Goal: Task Accomplishment & Management: Manage account settings

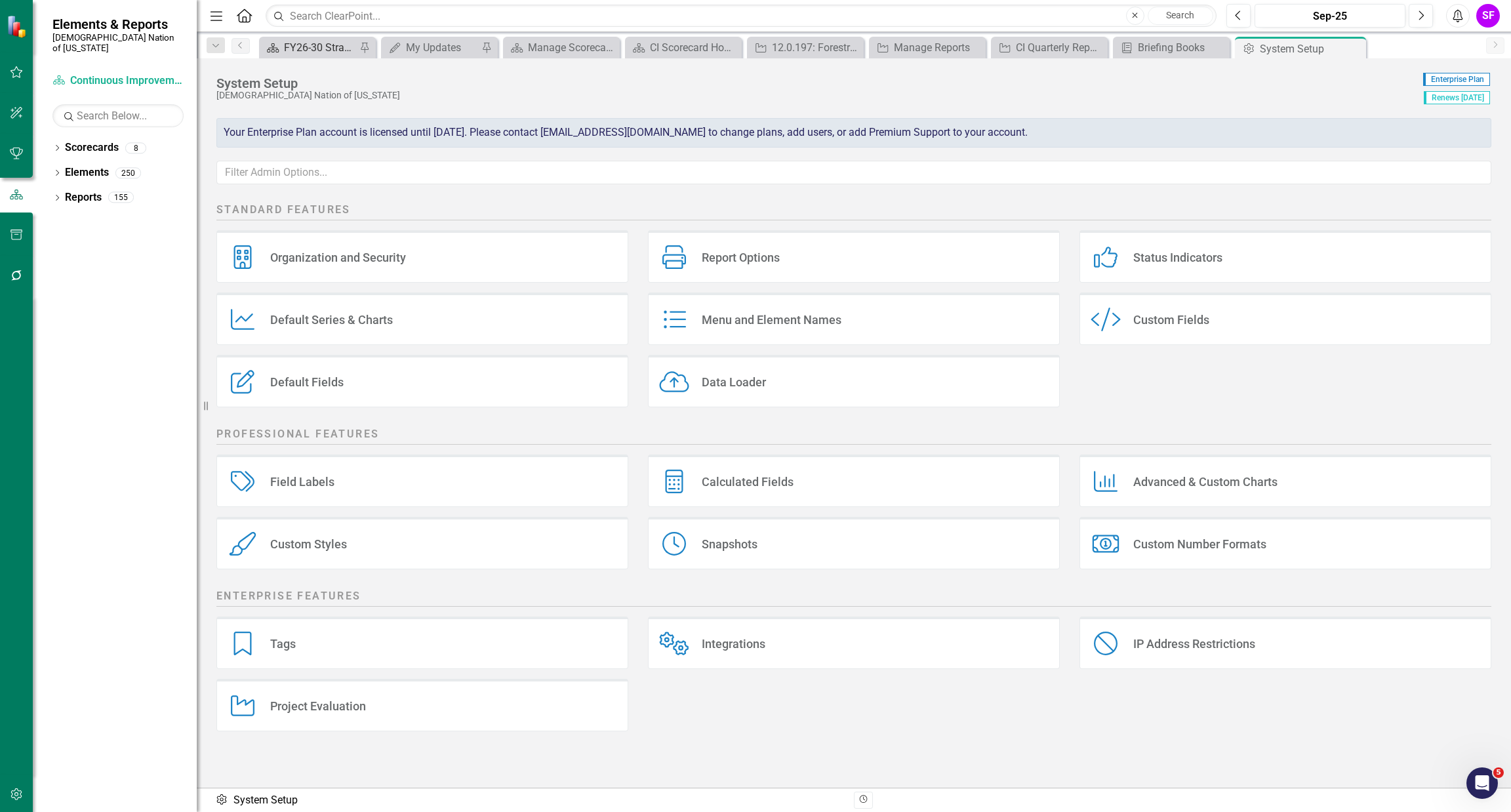
click at [298, 52] on div "FY26-30 Strategic Plan" at bounding box center [320, 47] width 72 height 17
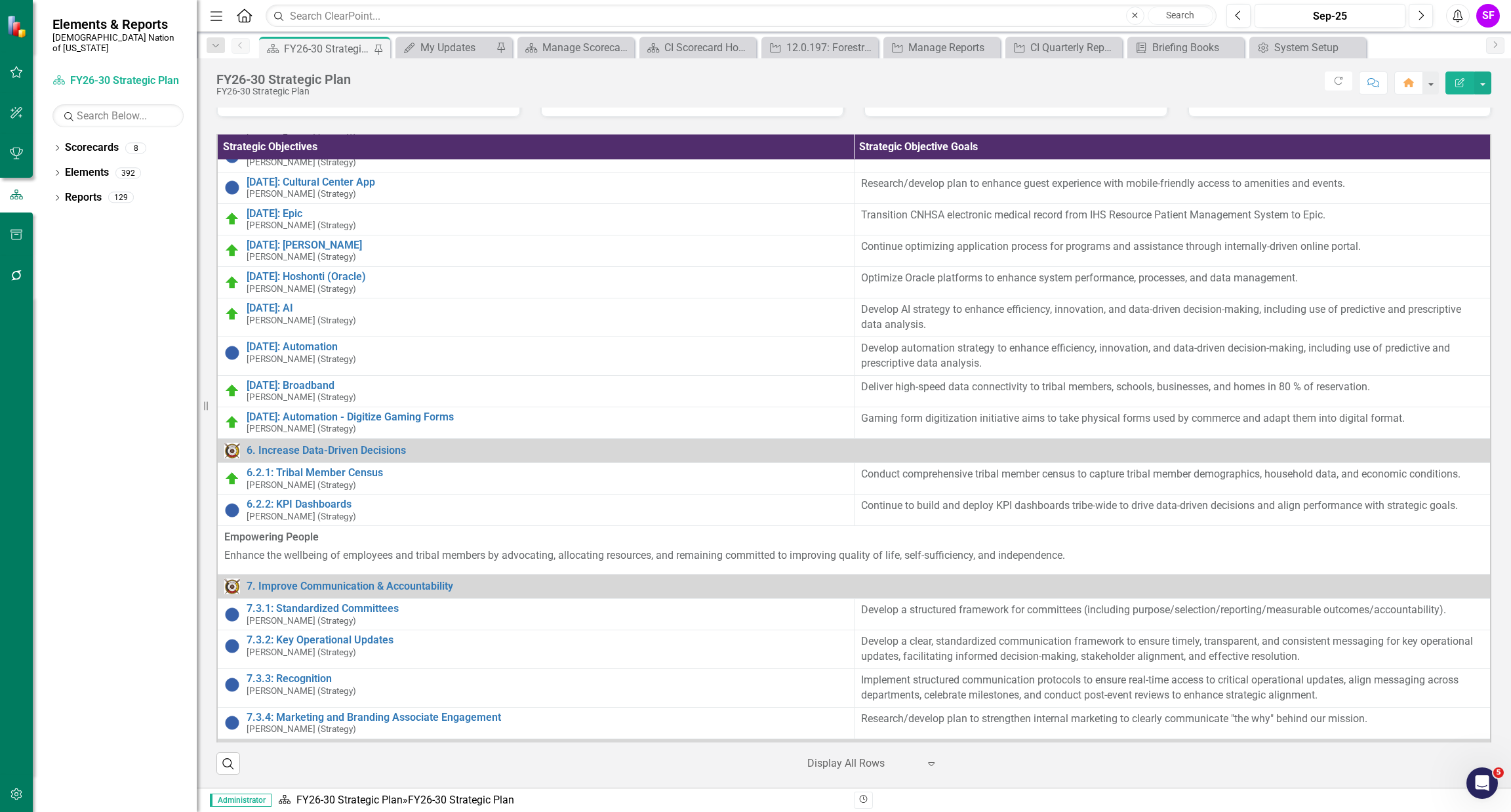
scroll to position [3881, 0]
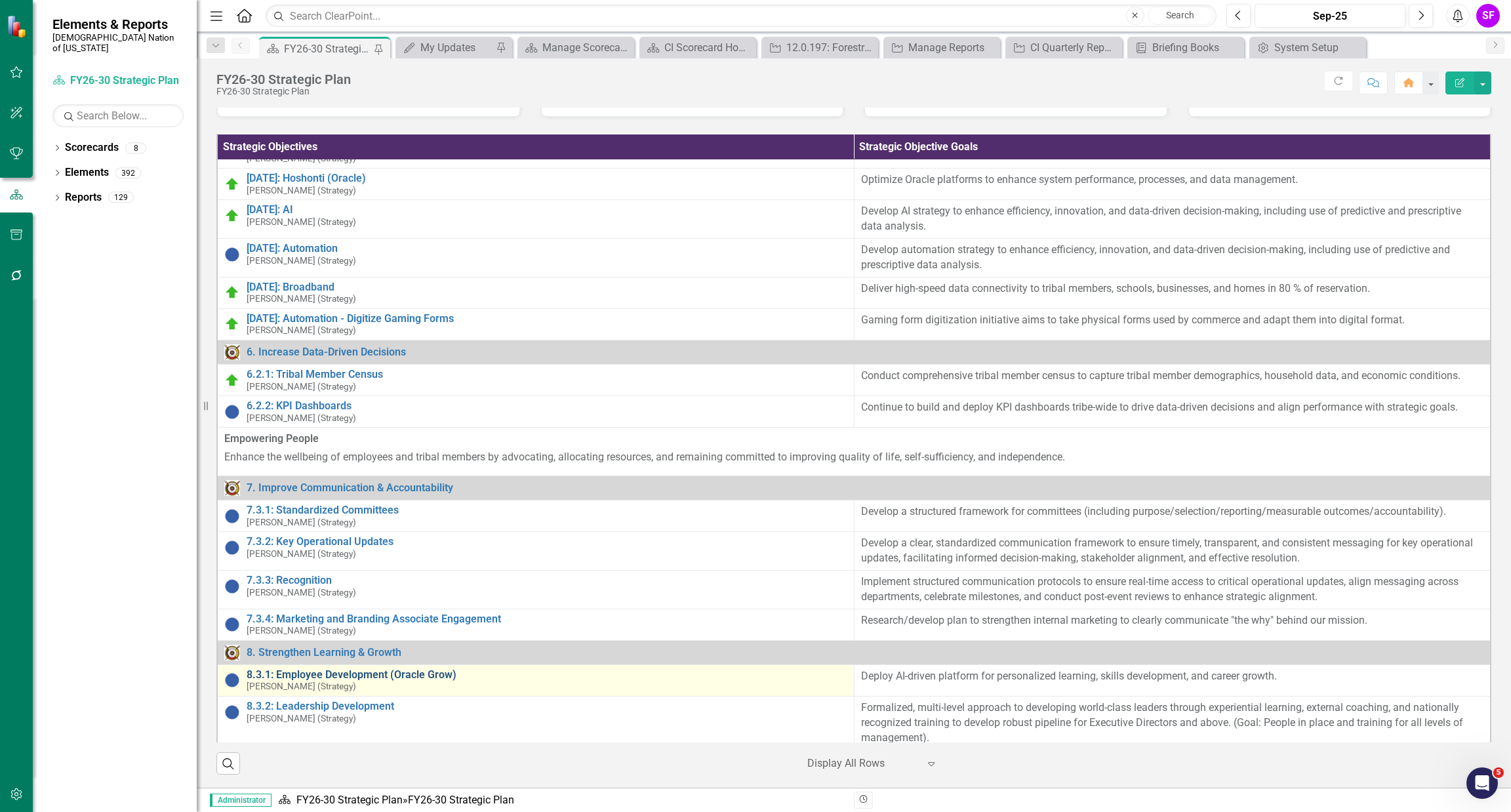
click at [400, 669] on link "8.3.1: Employee Development (Oracle Grow)" at bounding box center [547, 675] width 601 height 12
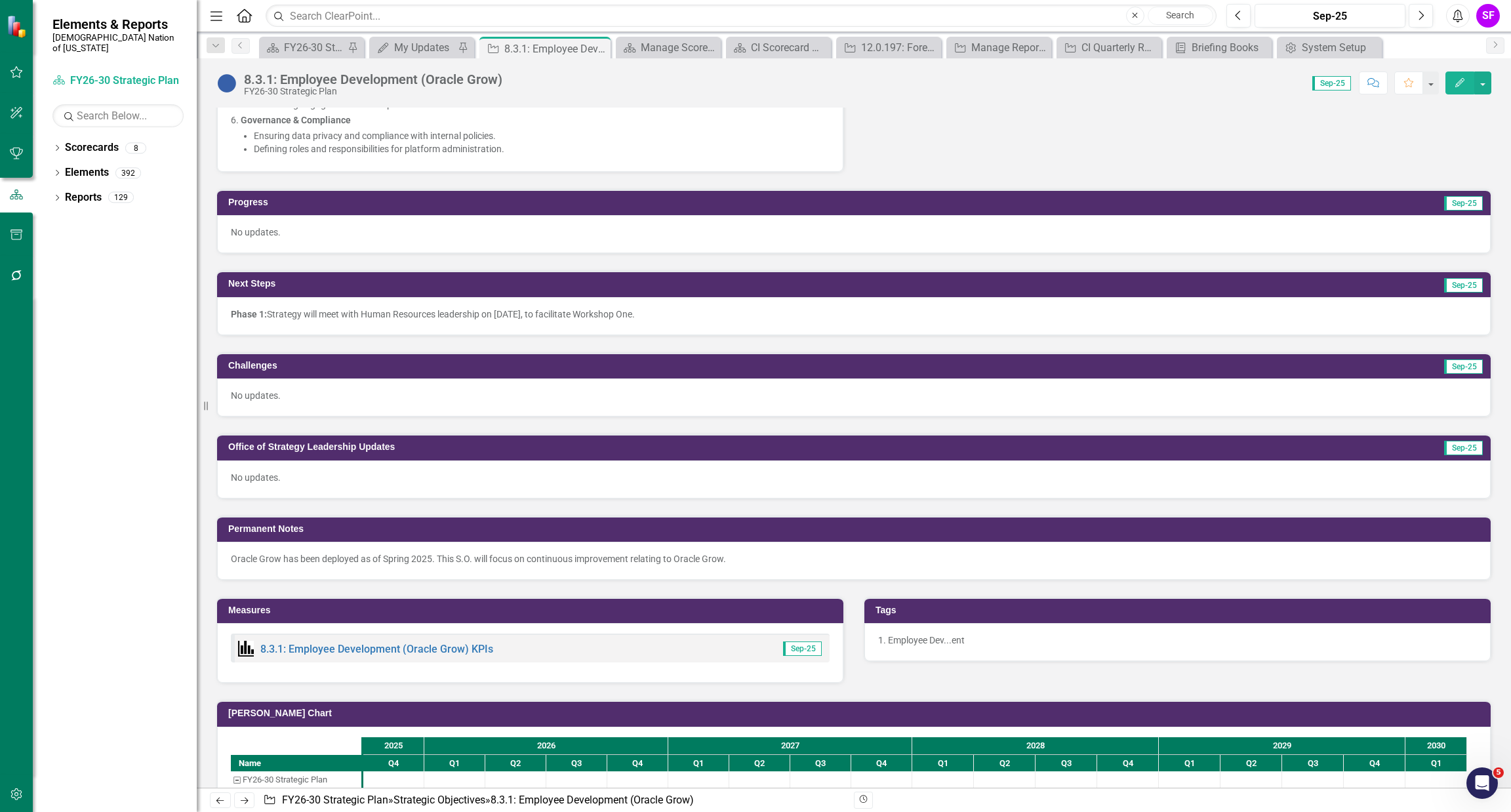
scroll to position [714, 0]
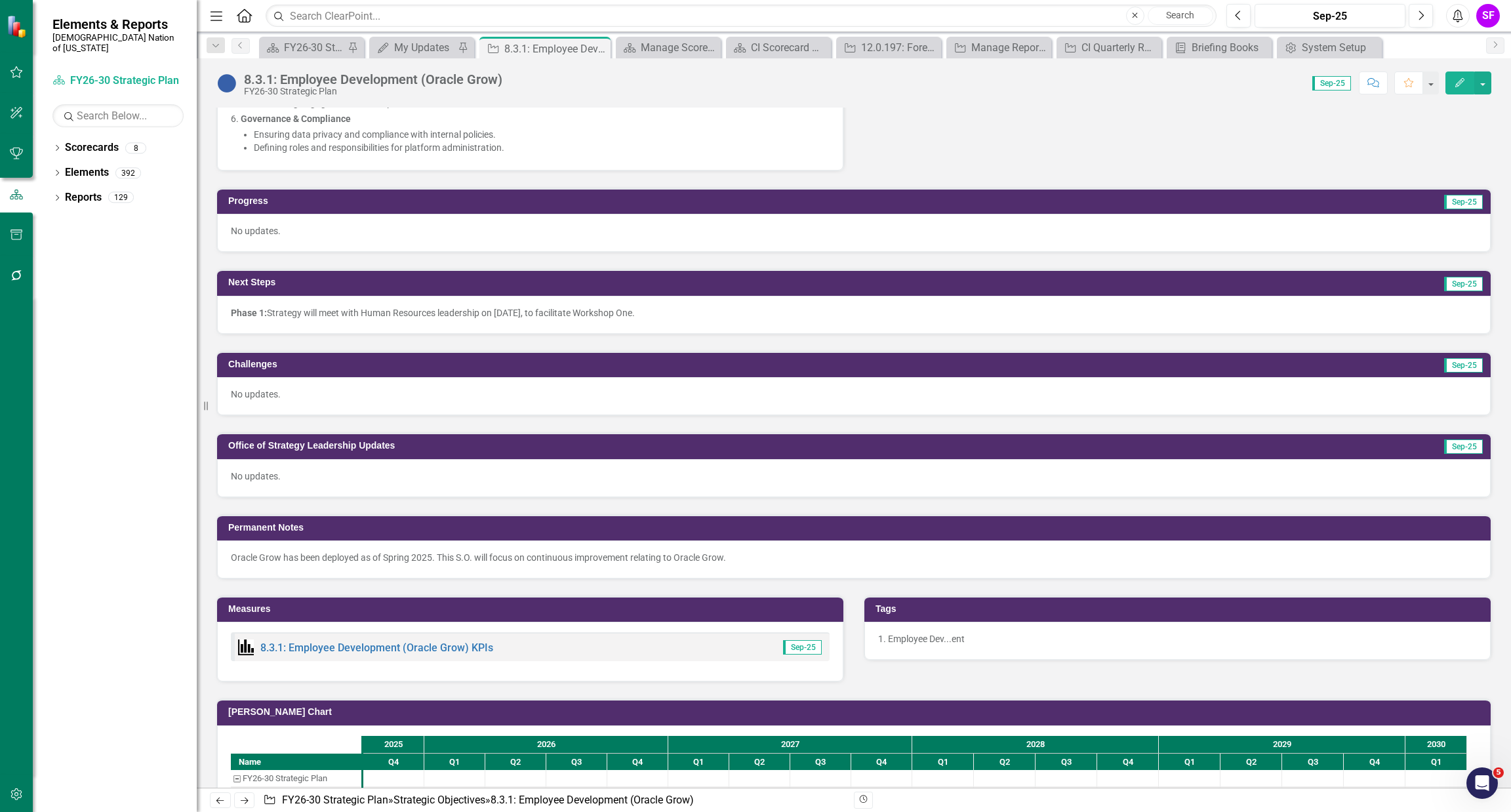
click at [879, 555] on p "Oracle Grow has been deployed as of Spring 2025. This S.O. will focus on contin…" at bounding box center [854, 557] width 1246 height 13
drag, startPoint x: 879, startPoint y: 555, endPoint x: 759, endPoint y: 541, distance: 120.8
click at [759, 541] on div "Oracle Grow has been deployed as of Spring 2025. This S.O. will focus on contin…" at bounding box center [854, 559] width 1274 height 38
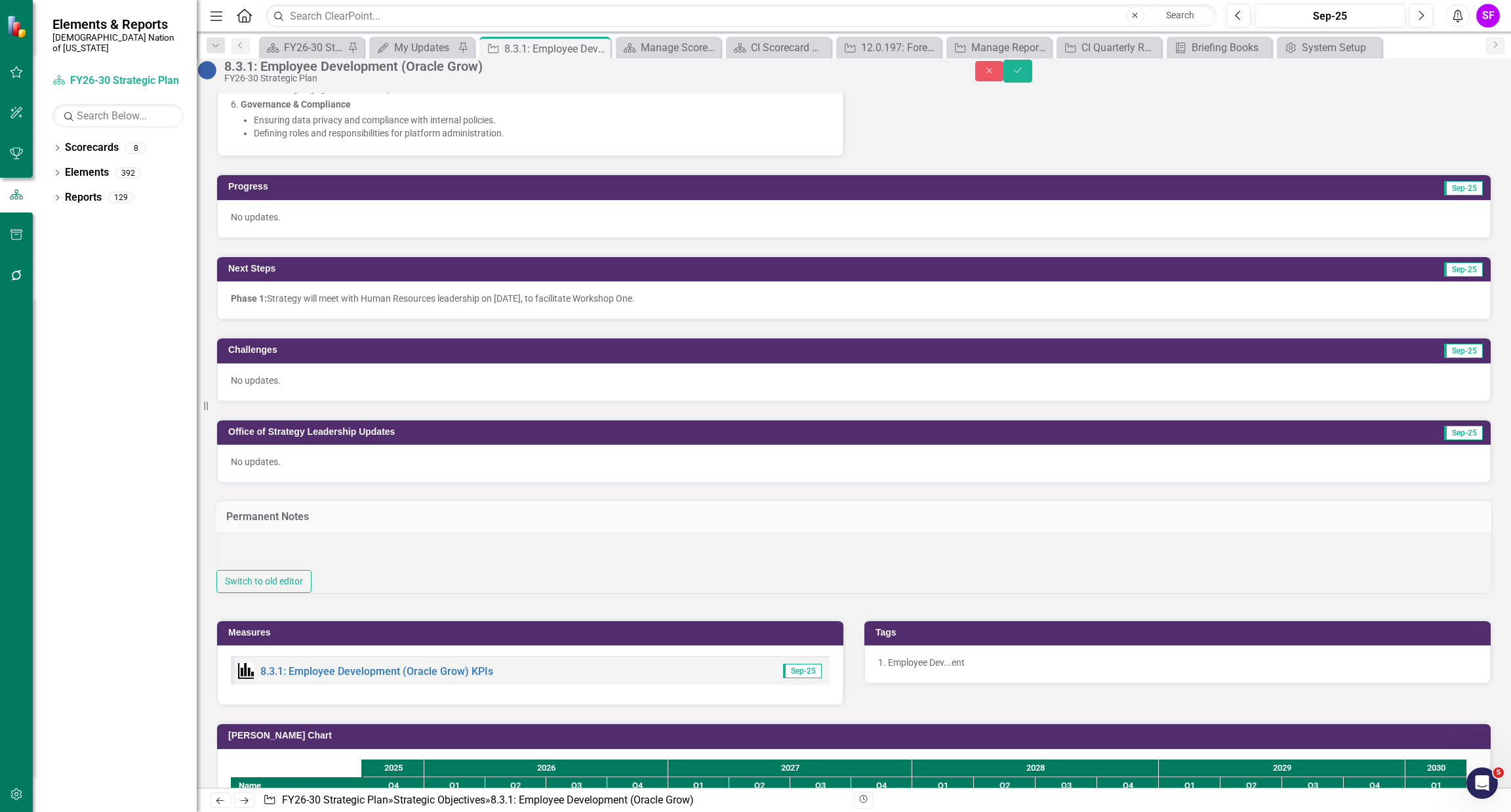
click at [688, 571] on div at bounding box center [854, 551] width 1275 height 38
type textarea "<p>Oracle Grow has been deployed as of Spring 2025. This S.O. will focus on con…"
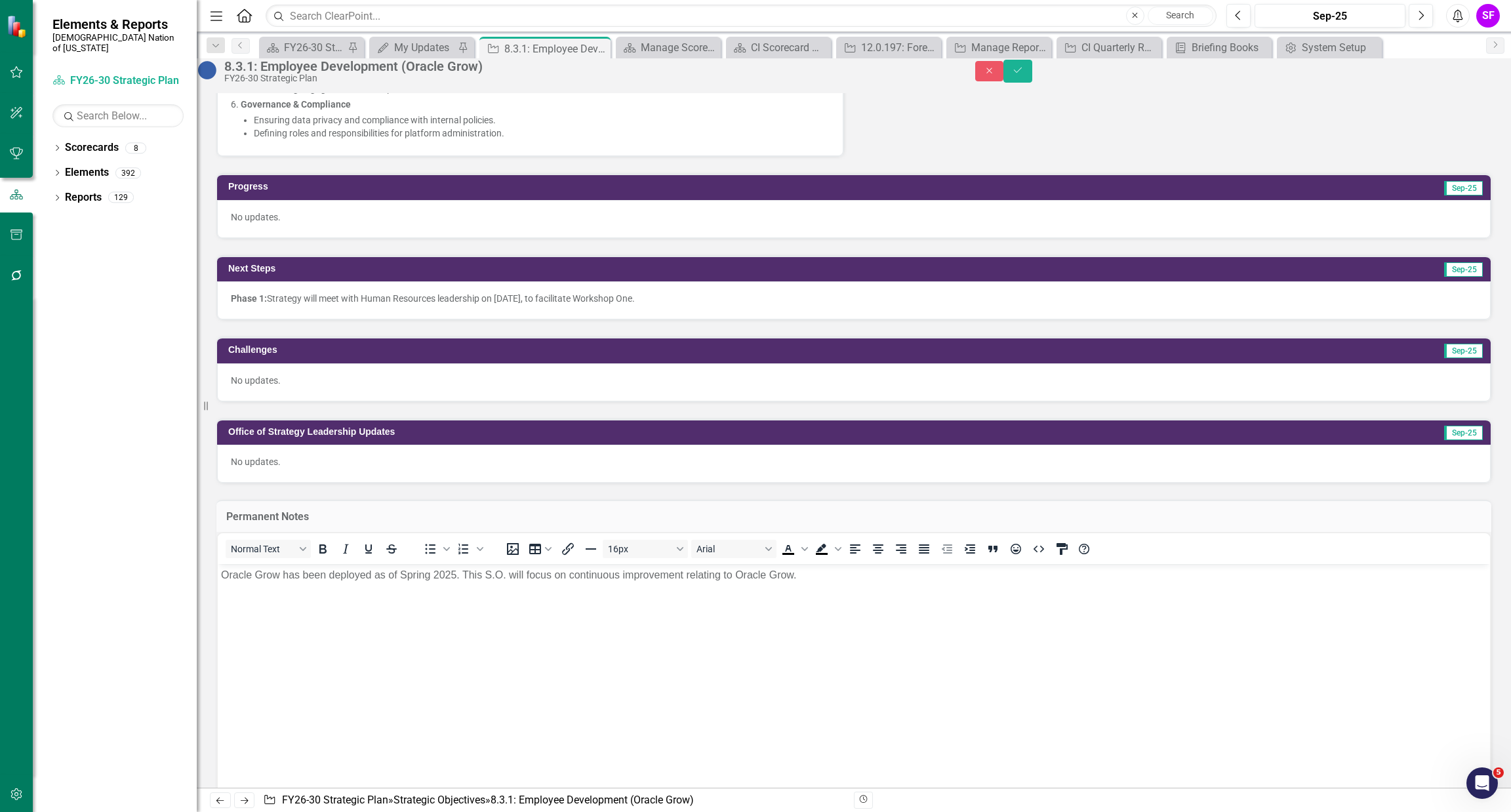
scroll to position [0, 0]
click at [915, 577] on p "Oracle Grow has been deployed as of Spring 2025. This S.O. will focus on contin…" at bounding box center [853, 575] width 1266 height 16
click at [1032, 68] on button "Save" at bounding box center [1018, 71] width 29 height 23
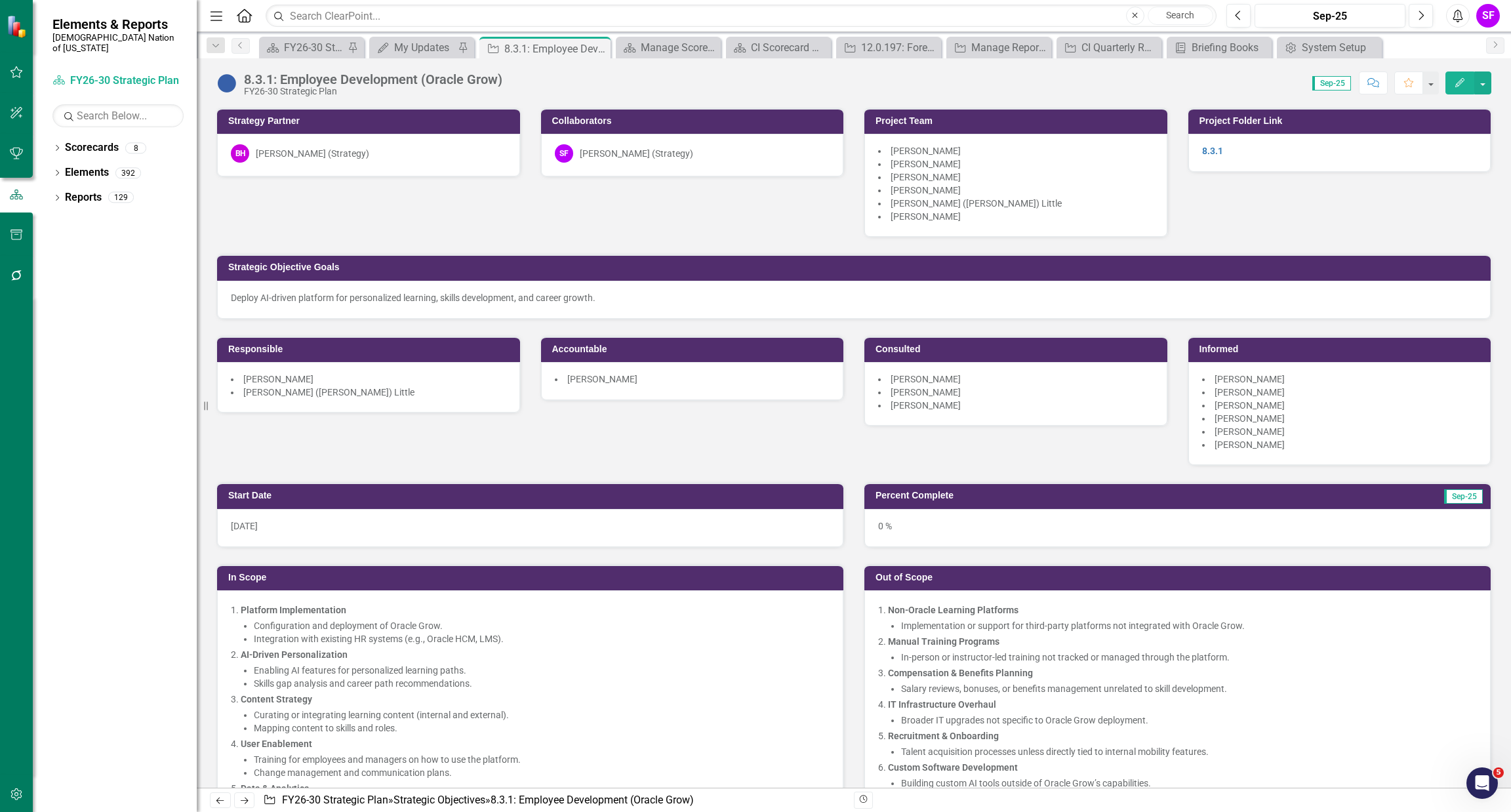
click at [108, 125] on div "Scorecard FY26-30 Strategic Plan Search Dropdown Scorecards 8 FY26-30 Strategic…" at bounding box center [114, 441] width 164 height 742
click at [61, 145] on icon "Dropdown" at bounding box center [57, 149] width 9 height 7
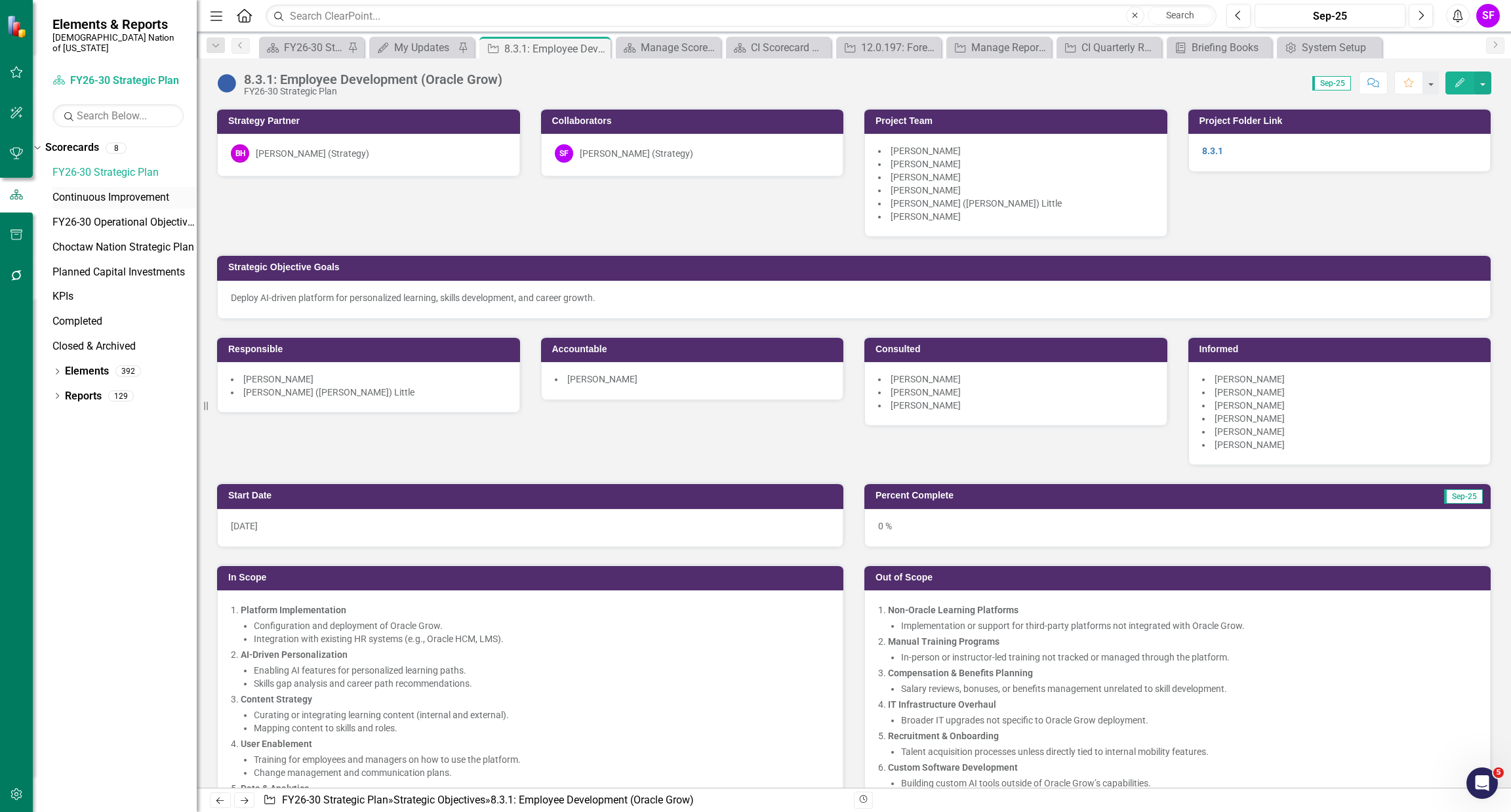
click at [120, 190] on link "Continuous Improvement" at bounding box center [125, 197] width 144 height 15
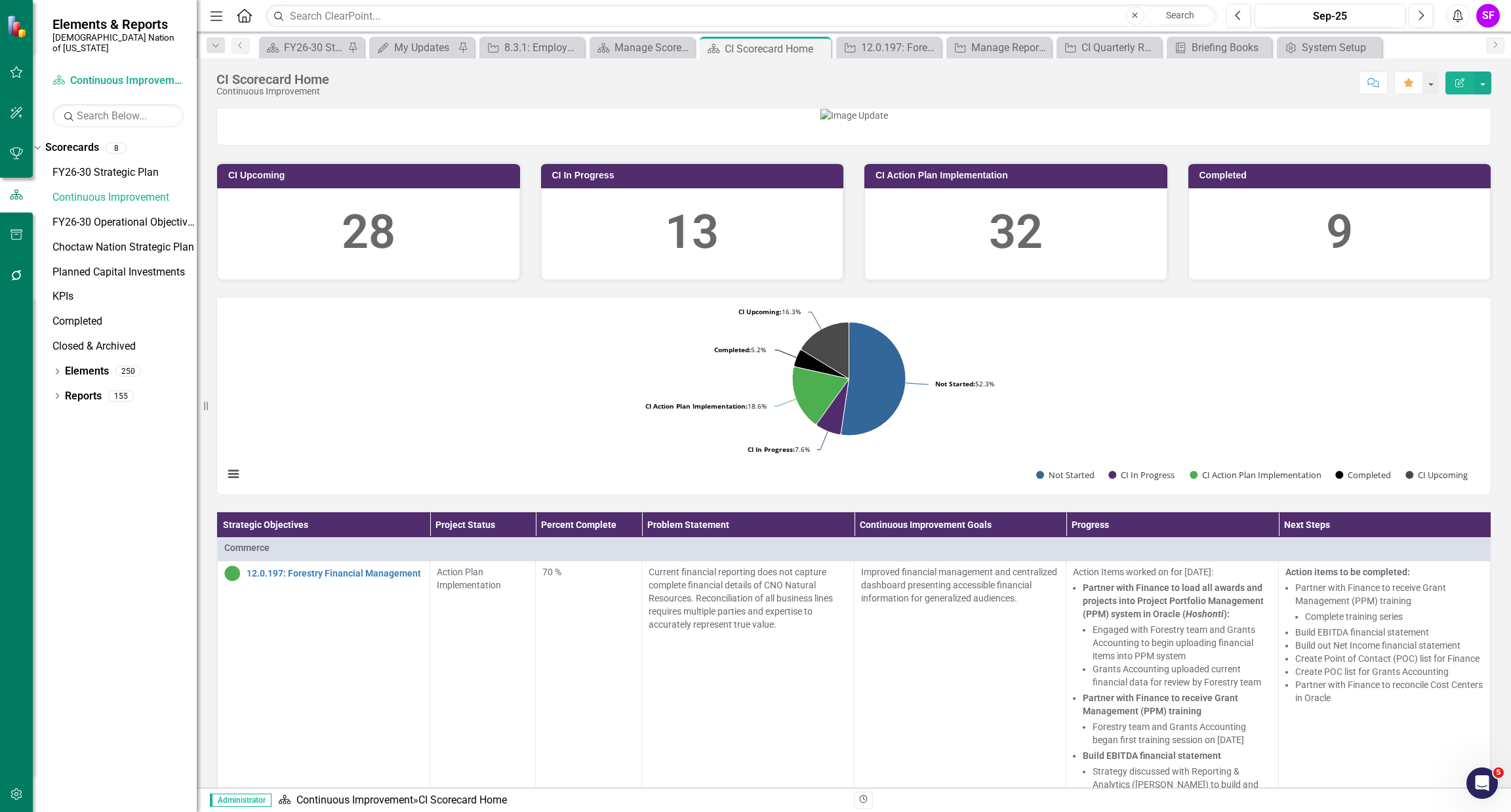
click at [220, 14] on icon "Menu" at bounding box center [216, 15] width 17 height 14
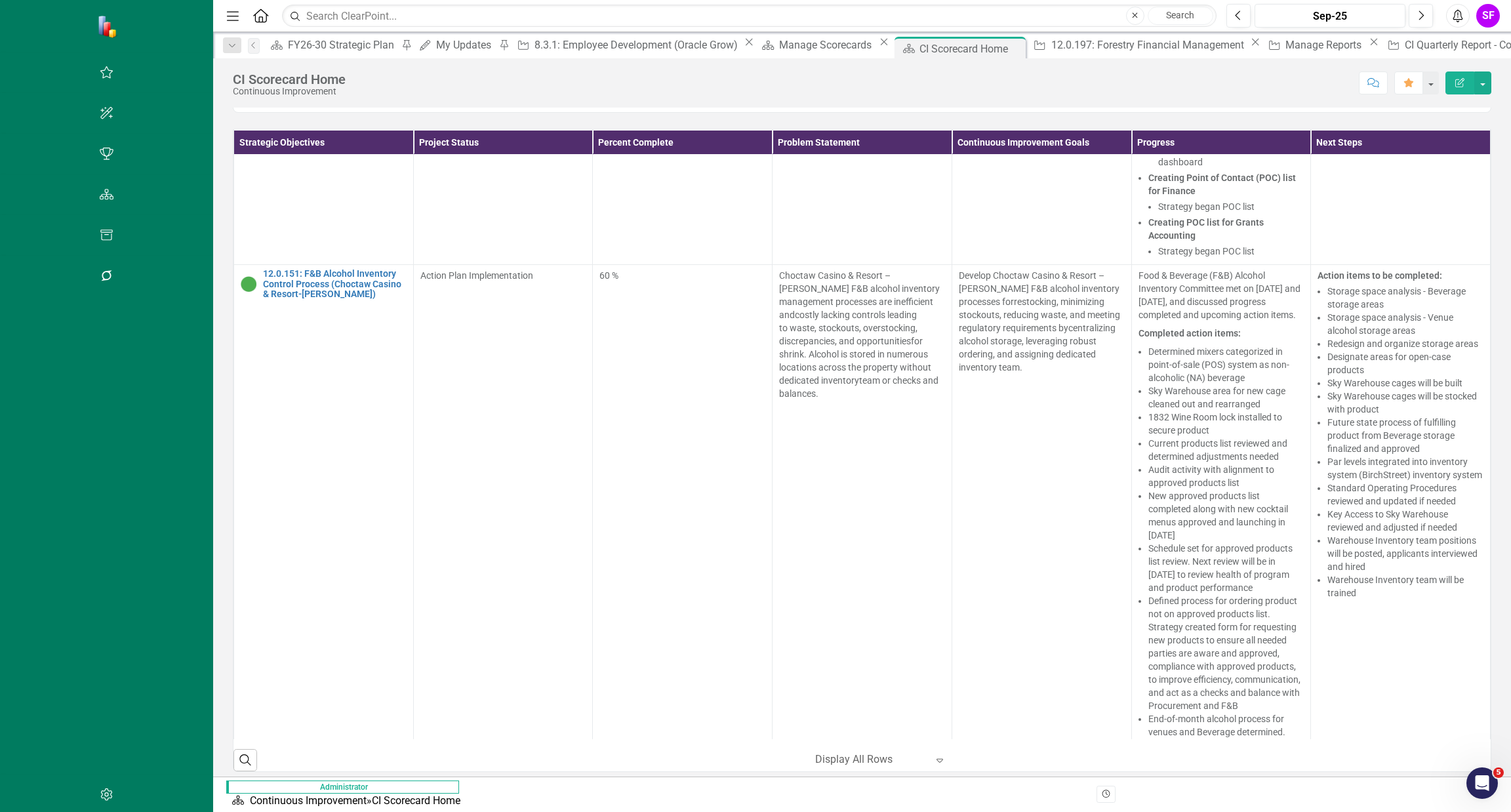
scroll to position [393, 0]
click at [1346, 112] on rect "Interactive chart" at bounding box center [947, 14] width 1428 height 197
